Goal: Find contact information: Find contact information

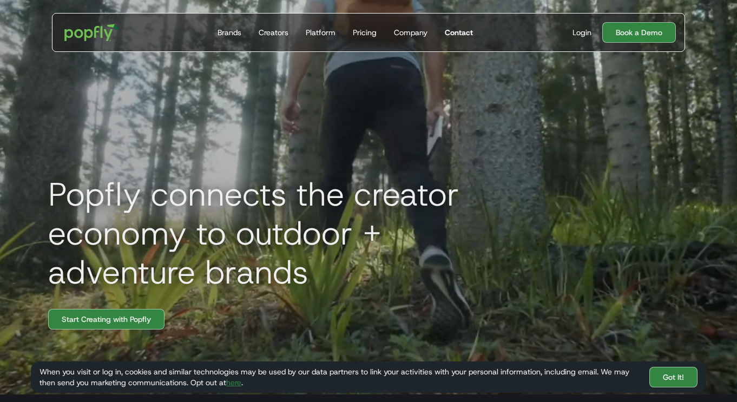
click at [452, 30] on div "Contact" at bounding box center [459, 32] width 28 height 11
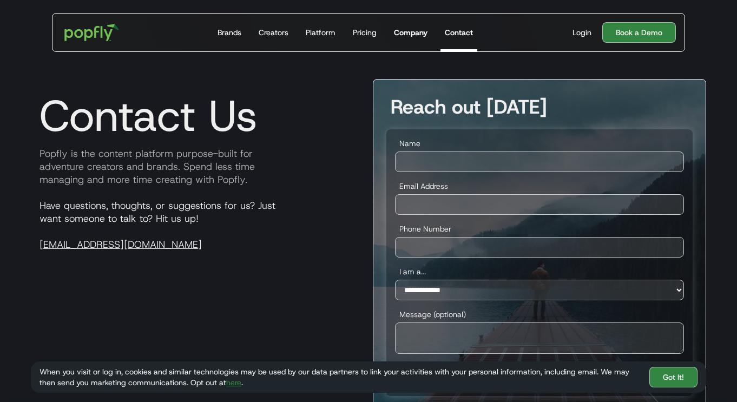
click at [414, 35] on div "Company" at bounding box center [411, 32] width 34 height 11
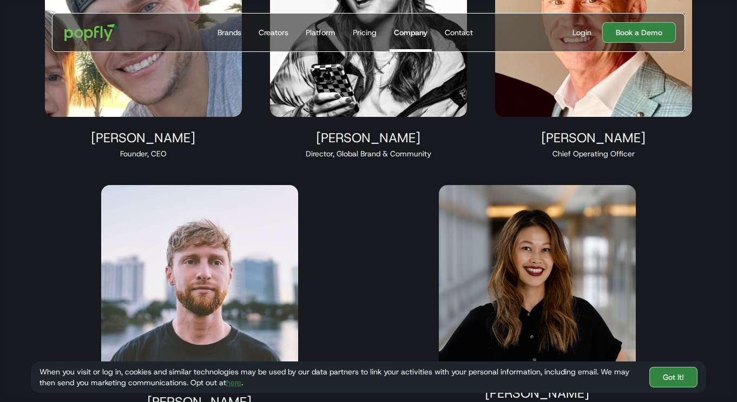
scroll to position [897, 0]
